Goal: Transaction & Acquisition: Purchase product/service

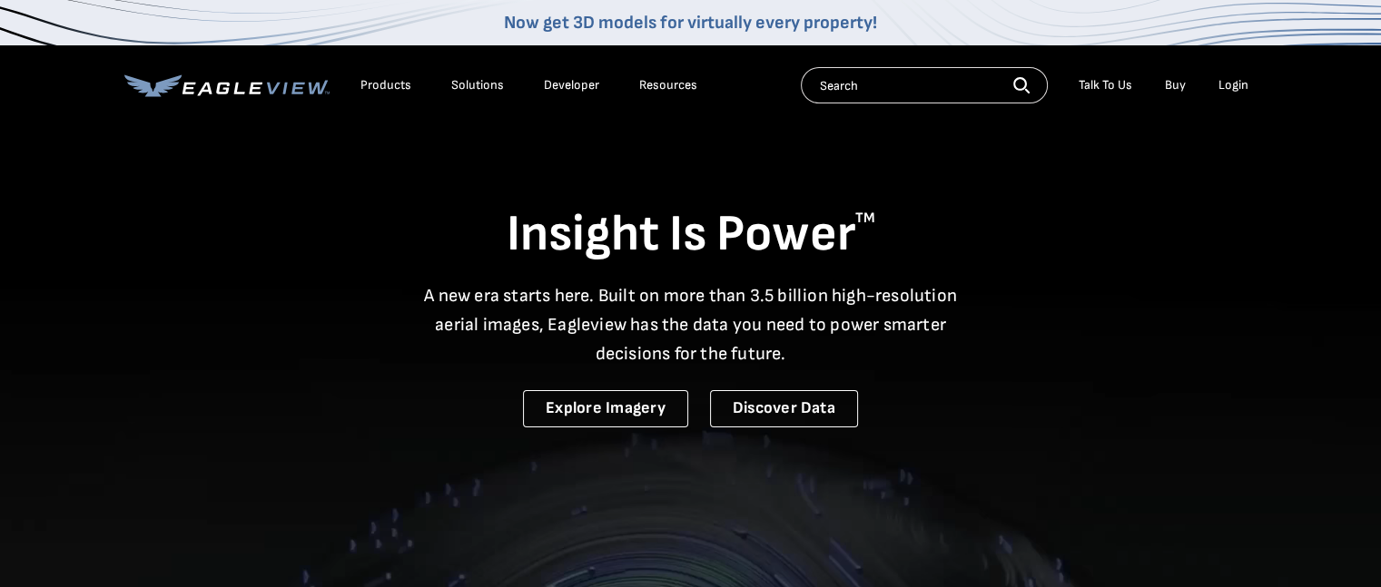
click at [1234, 82] on div "Login" at bounding box center [1234, 85] width 30 height 16
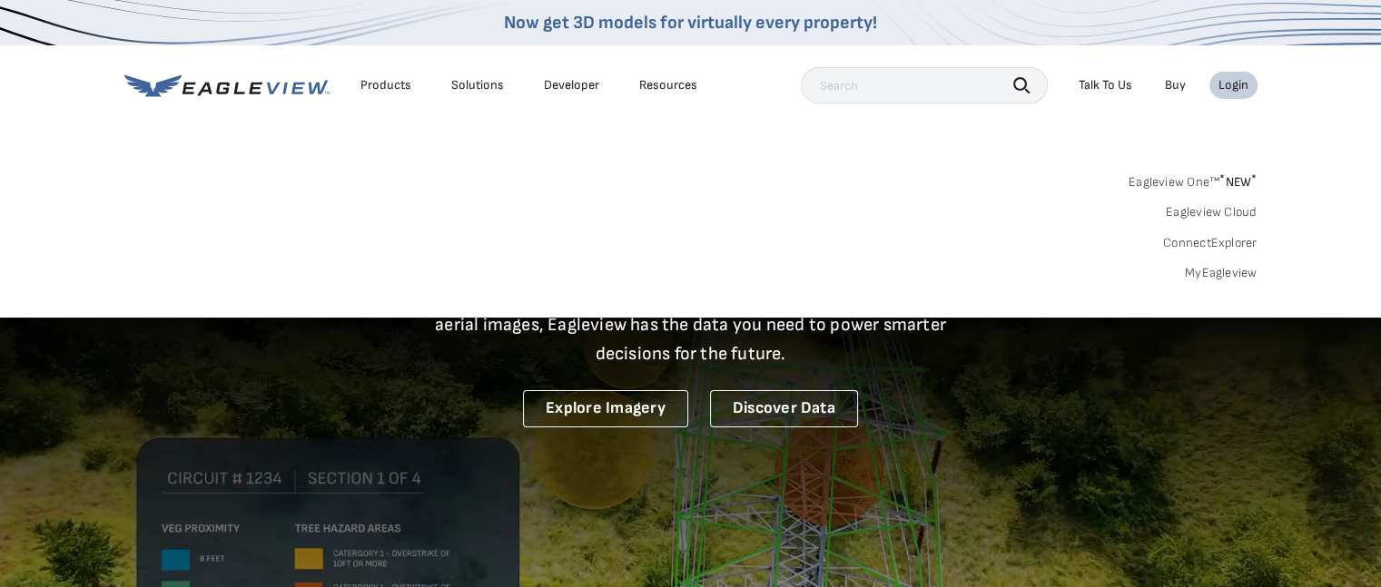
click at [1231, 273] on link "MyEagleview" at bounding box center [1221, 273] width 73 height 16
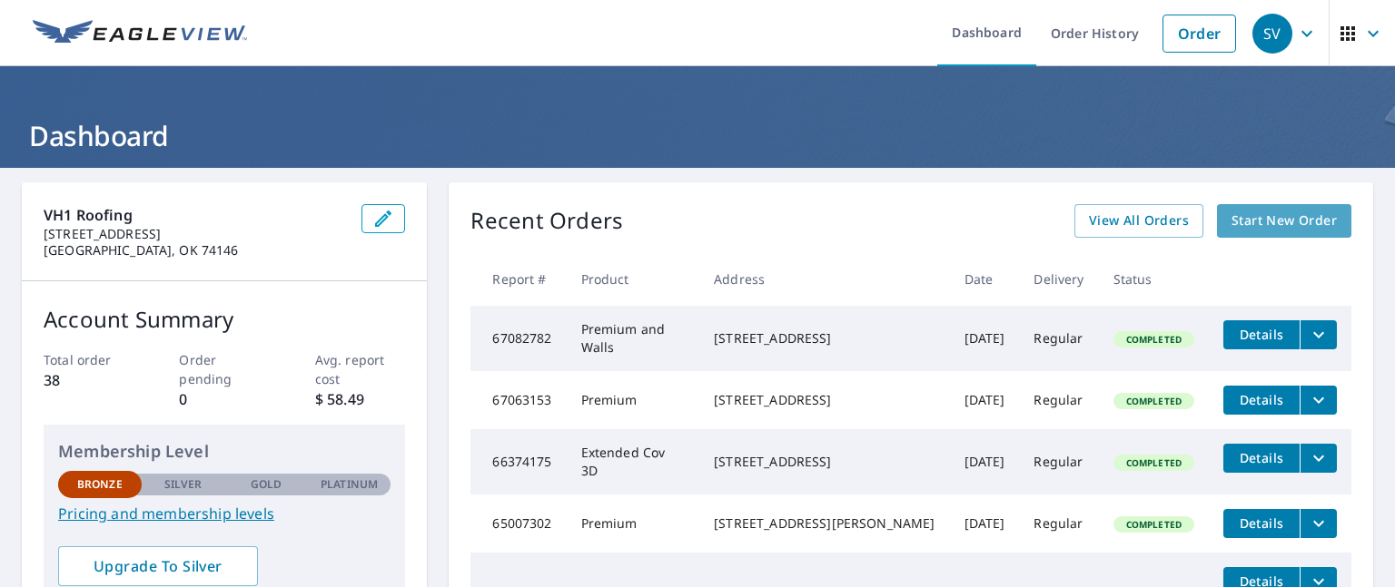
click at [1257, 224] on span "Start New Order" at bounding box center [1283, 221] width 105 height 23
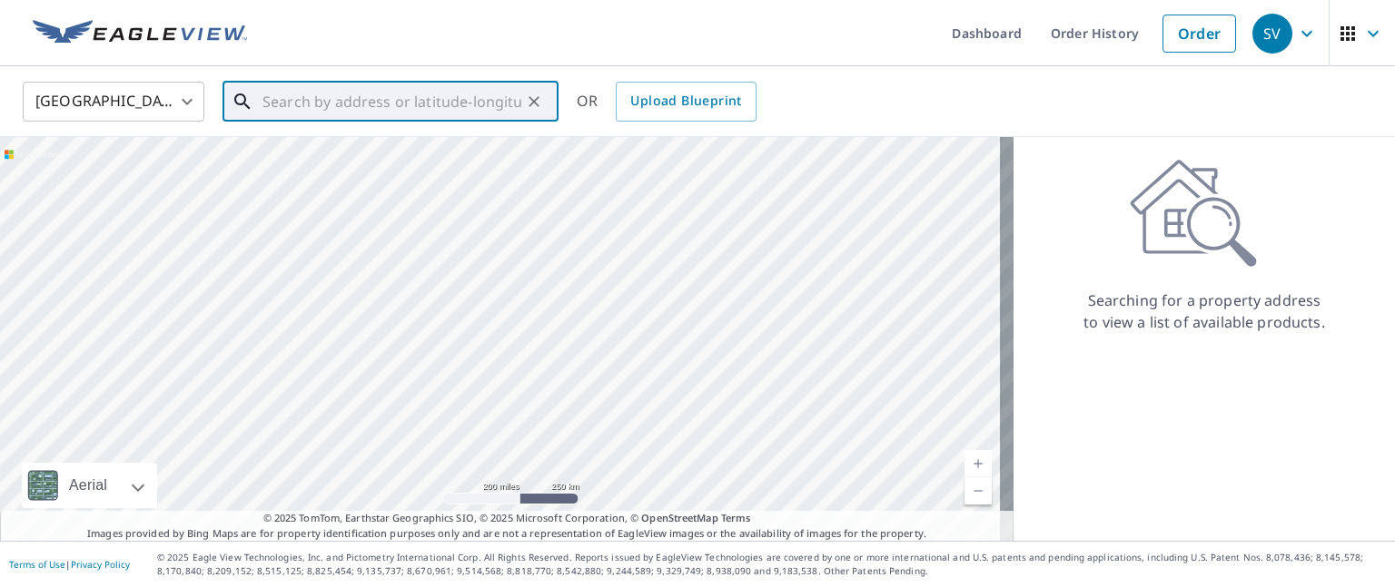
click at [337, 109] on input "text" at bounding box center [391, 101] width 259 height 51
click at [278, 114] on input "text" at bounding box center [391, 101] width 259 height 51
click at [380, 112] on input "text" at bounding box center [391, 101] width 259 height 51
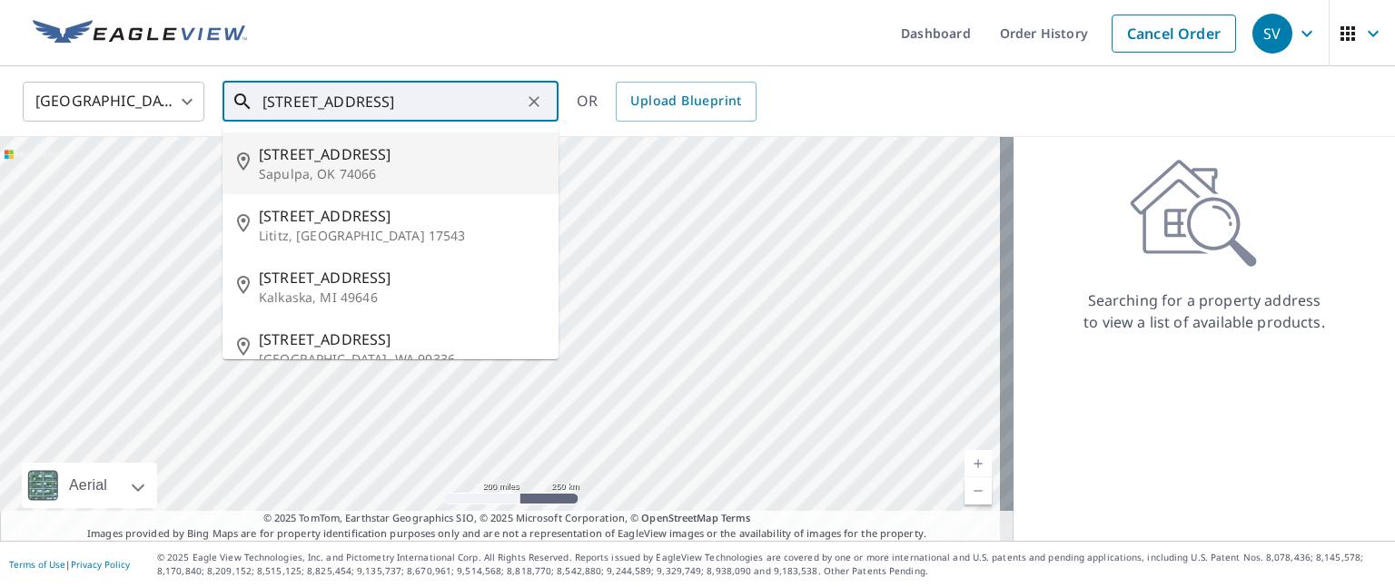
click at [316, 153] on span "[STREET_ADDRESS]" at bounding box center [401, 154] width 285 height 22
type input "[STREET_ADDRESS]"
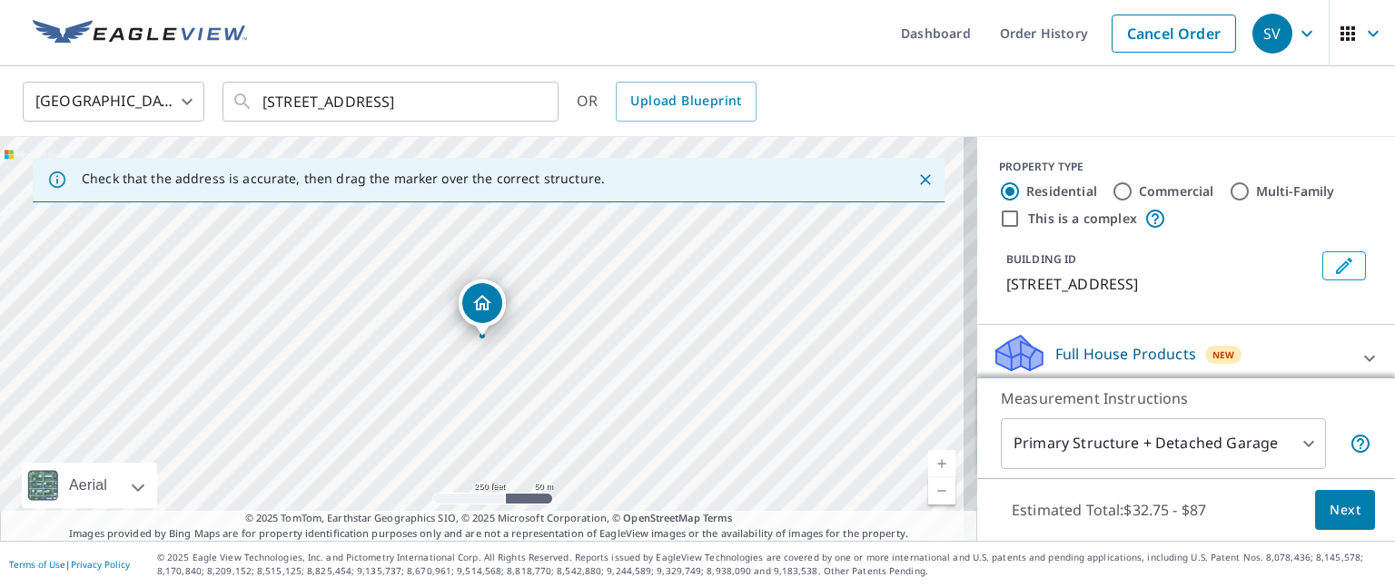
click at [928, 464] on link "Current Level 17, Zoom In" at bounding box center [941, 463] width 27 height 27
click at [930, 465] on link "Current Level 18, Zoom In" at bounding box center [941, 463] width 27 height 27
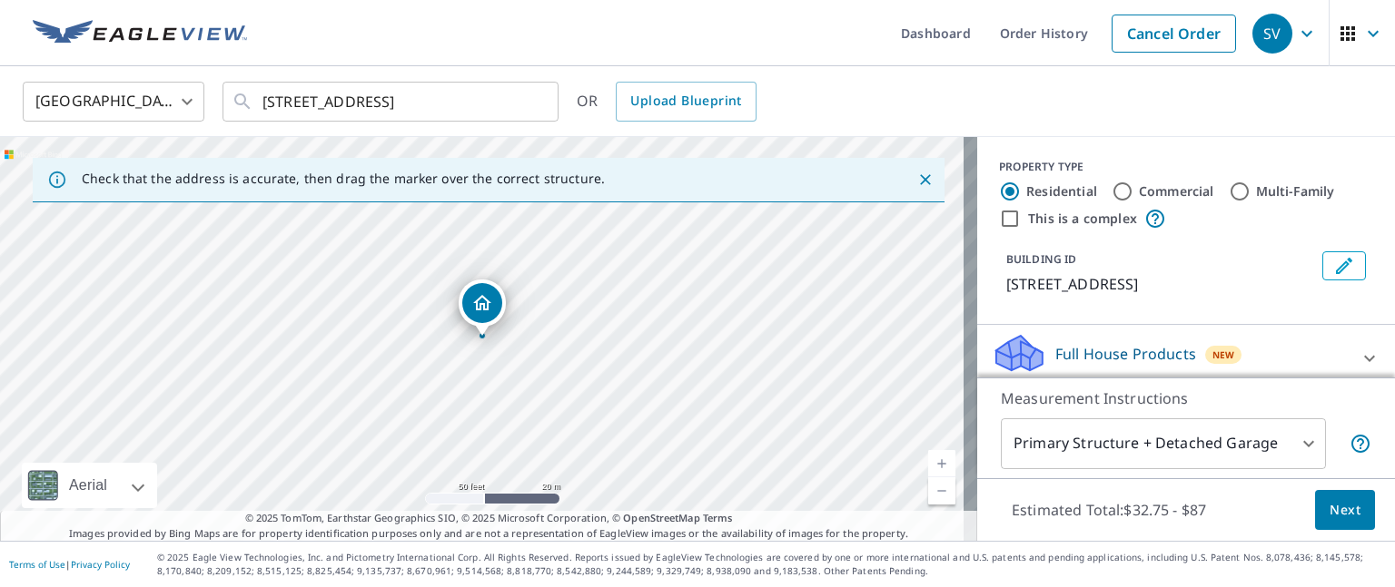
click at [932, 460] on link "Current Level 19, Zoom In" at bounding box center [941, 463] width 27 height 27
drag, startPoint x: 488, startPoint y: 301, endPoint x: 500, endPoint y: 297, distance: 13.2
drag, startPoint x: 400, startPoint y: 432, endPoint x: 529, endPoint y: 384, distance: 138.5
drag, startPoint x: 524, startPoint y: 263, endPoint x: 470, endPoint y: 363, distance: 113.3
click at [920, 181] on icon "Close" at bounding box center [925, 179] width 11 height 11
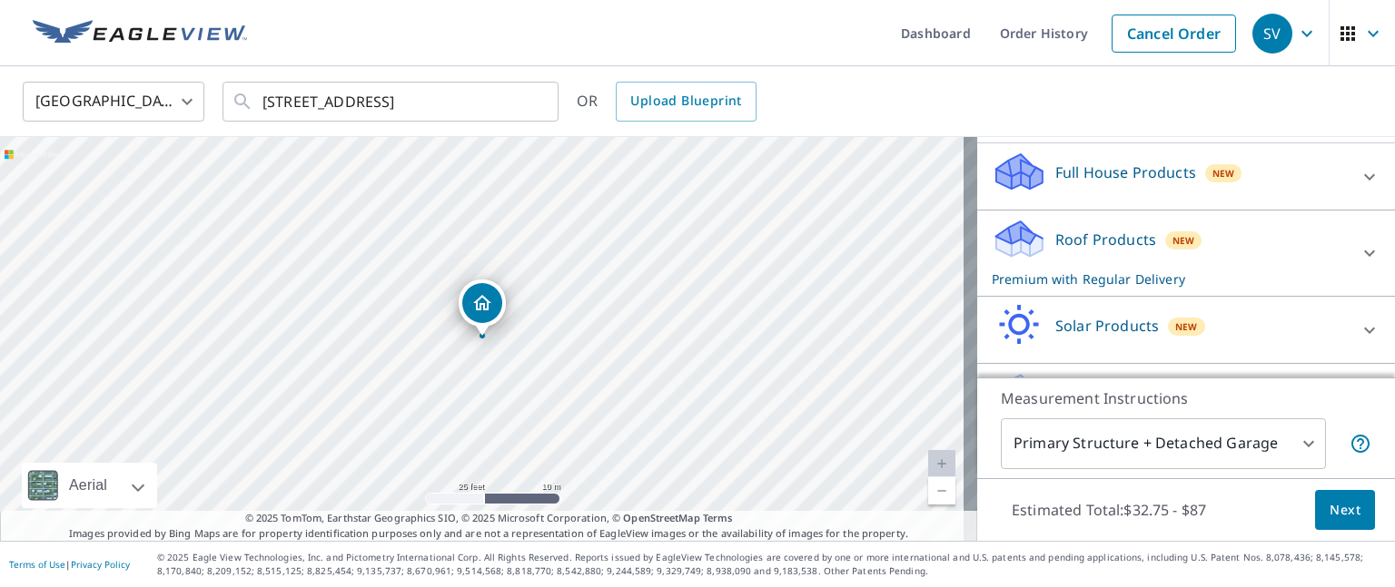
scroll to position [233, 0]
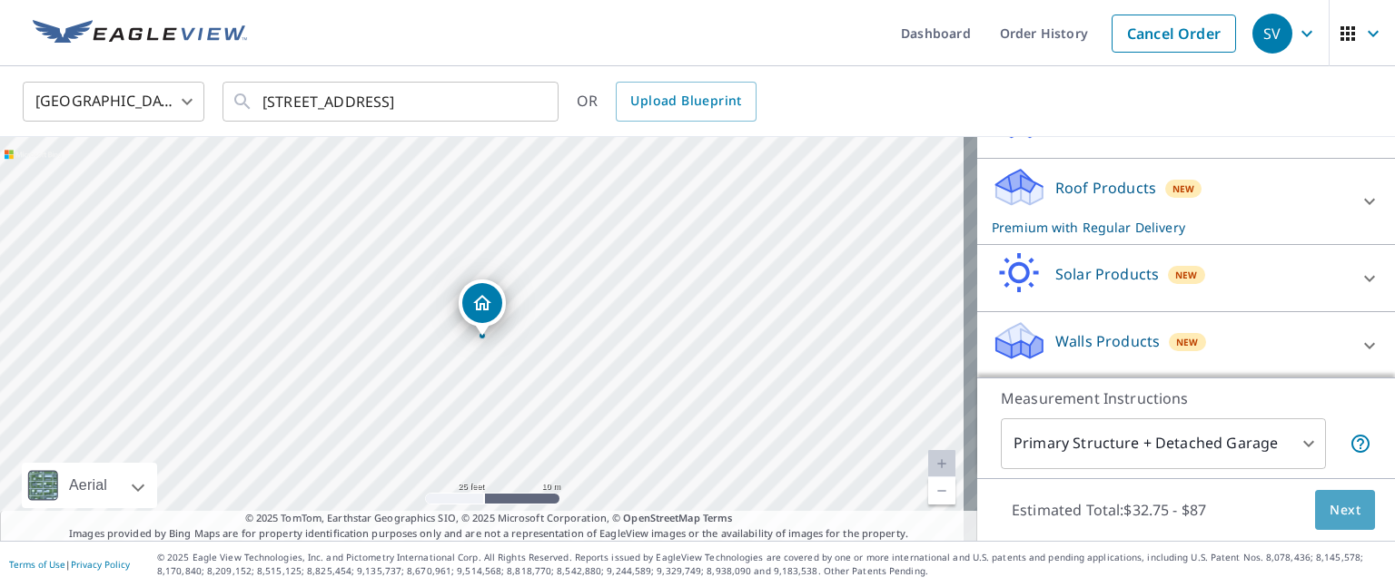
click at [1329, 501] on span "Next" at bounding box center [1344, 510] width 31 height 23
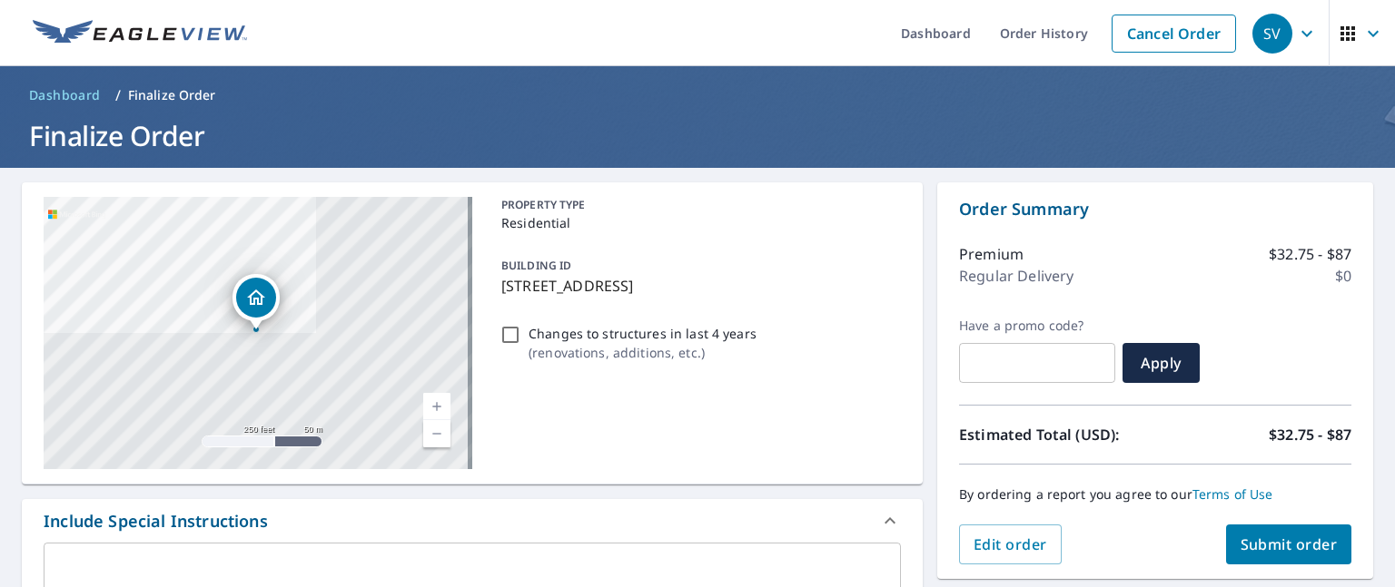
click at [1279, 544] on span "Submit order" at bounding box center [1288, 545] width 97 height 20
checkbox input "true"
